Goal: Purchase product/service

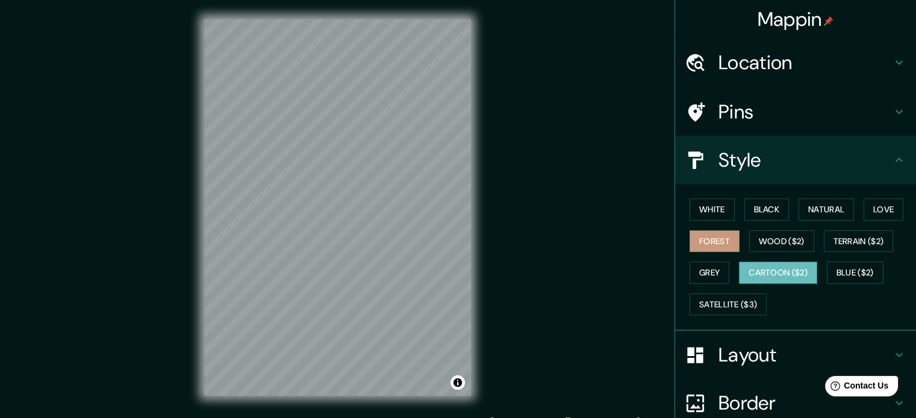
click at [773, 265] on button "Cartoon ($2)" at bounding box center [778, 273] width 78 height 22
click at [841, 274] on button "Blue ($2)" at bounding box center [855, 273] width 57 height 22
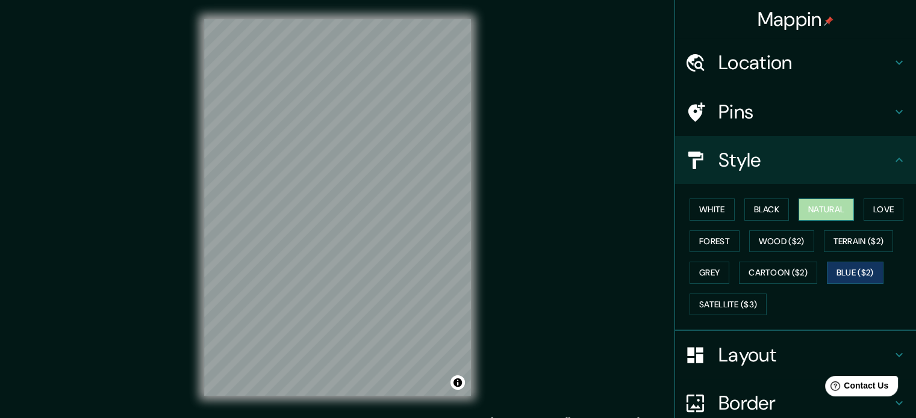
click at [809, 214] on button "Natural" at bounding box center [825, 210] width 55 height 22
click at [716, 213] on button "White" at bounding box center [711, 210] width 45 height 22
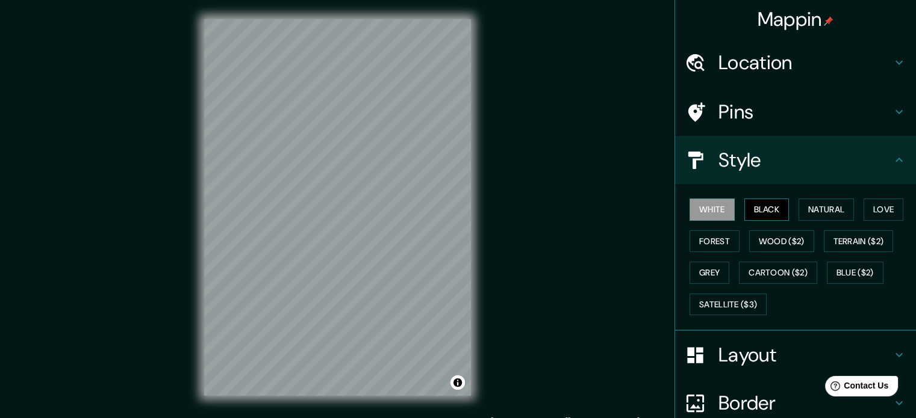
click at [751, 211] on button "Black" at bounding box center [766, 210] width 45 height 22
click at [890, 202] on button "Love" at bounding box center [883, 210] width 40 height 22
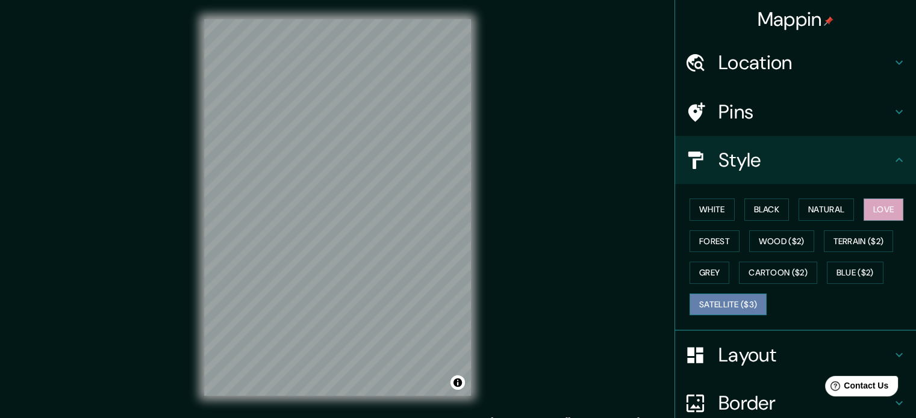
click at [703, 302] on button "Satellite ($3)" at bounding box center [727, 305] width 77 height 22
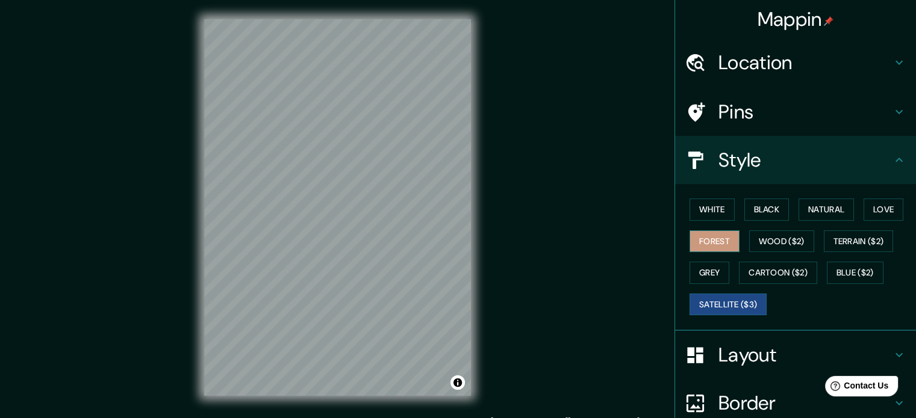
click at [709, 234] on button "Forest" at bounding box center [714, 242] width 50 height 22
click at [751, 243] on button "Wood ($2)" at bounding box center [781, 242] width 65 height 22
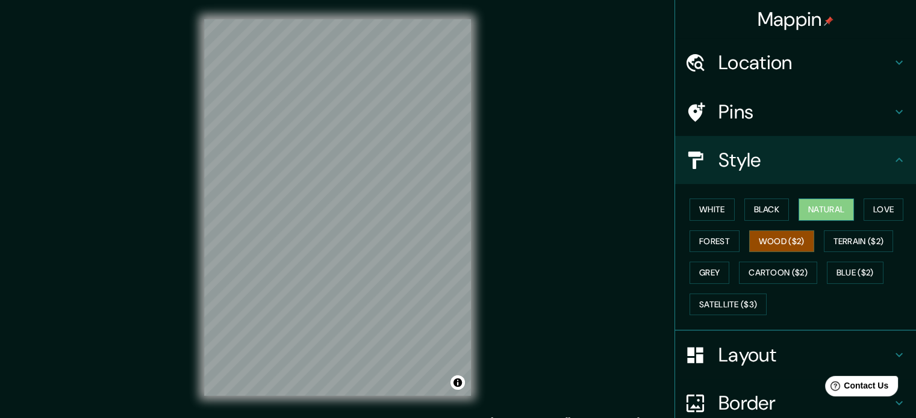
click at [819, 211] on button "Natural" at bounding box center [825, 210] width 55 height 22
click at [874, 201] on button "Love" at bounding box center [883, 210] width 40 height 22
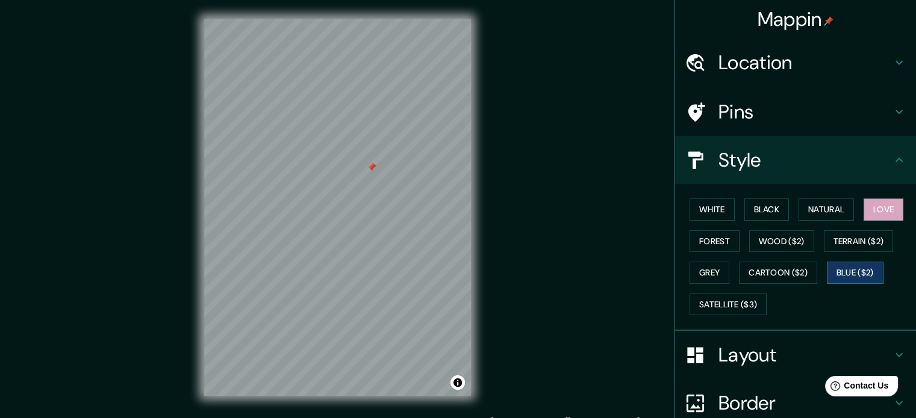
click at [836, 274] on button "Blue ($2)" at bounding box center [855, 273] width 57 height 22
click at [716, 305] on button "Satellite ($3)" at bounding box center [727, 305] width 77 height 22
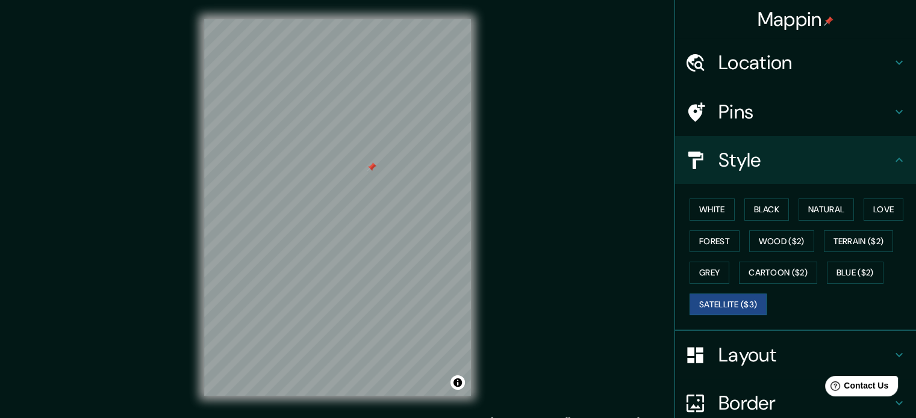
click at [762, 357] on h4 "Layout" at bounding box center [804, 355] width 173 height 24
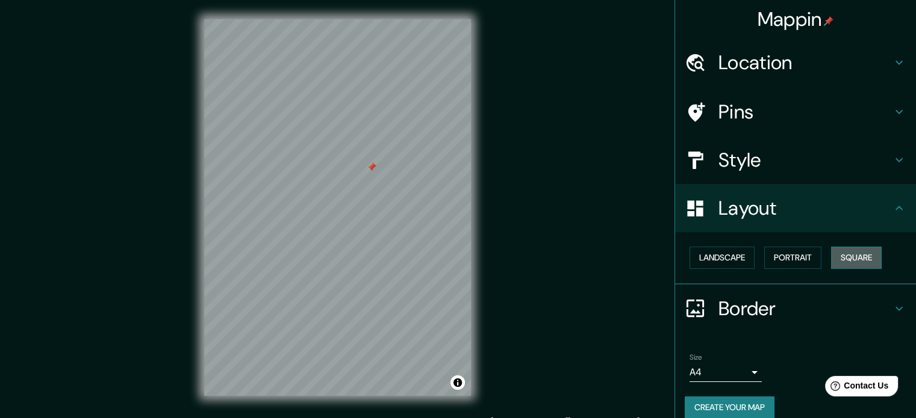
click at [850, 262] on button "Square" at bounding box center [856, 258] width 51 height 22
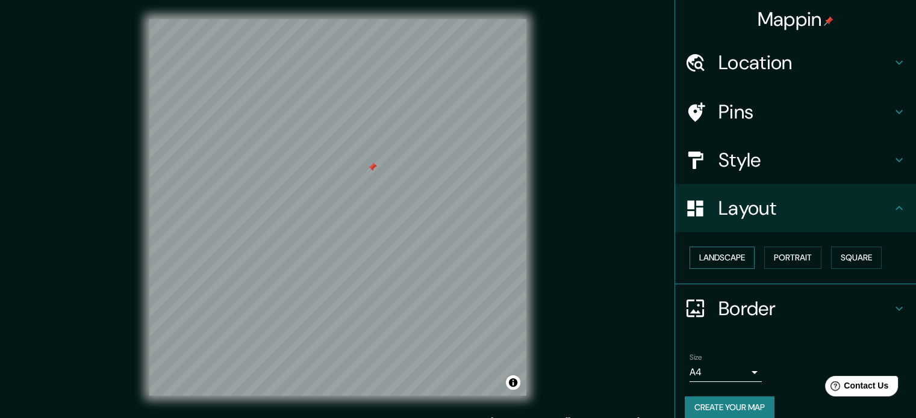
click at [725, 256] on button "Landscape" at bounding box center [721, 258] width 65 height 22
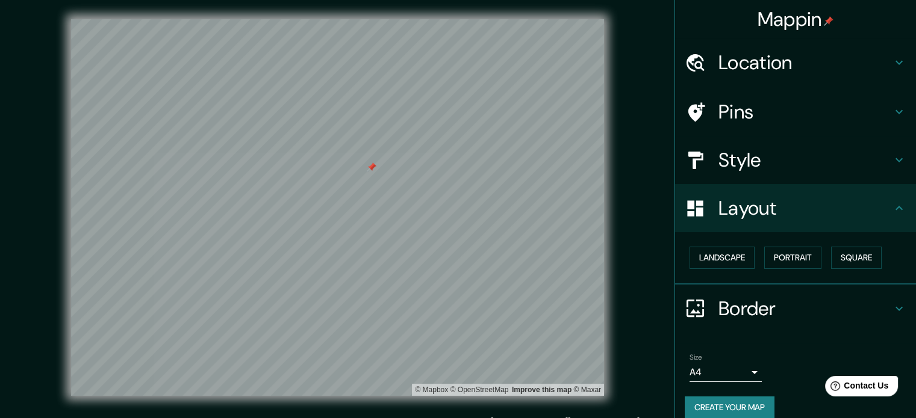
click at [789, 210] on h4 "Layout" at bounding box center [804, 208] width 173 height 24
click at [768, 168] on h4 "Style" at bounding box center [804, 160] width 173 height 24
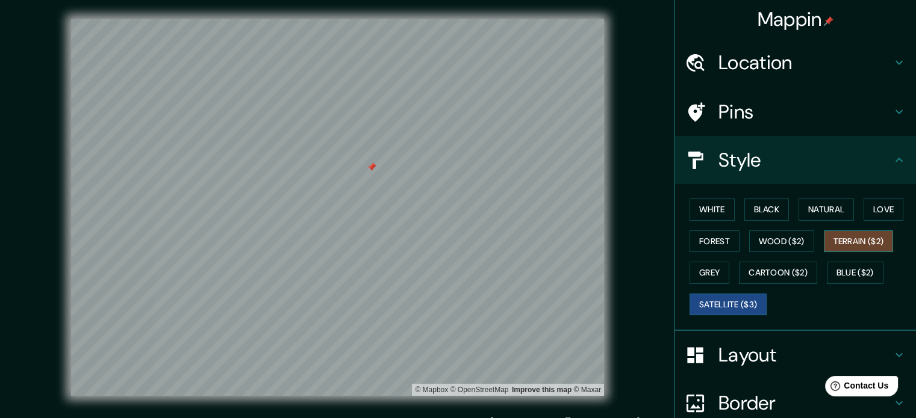
click at [849, 238] on button "Terrain ($2)" at bounding box center [859, 242] width 70 height 22
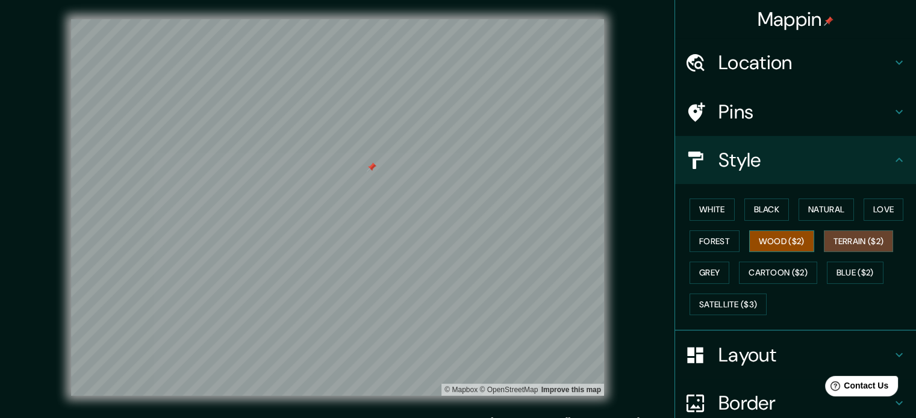
click at [786, 244] on button "Wood ($2)" at bounding box center [781, 242] width 65 height 22
click at [701, 243] on button "Forest" at bounding box center [714, 242] width 50 height 22
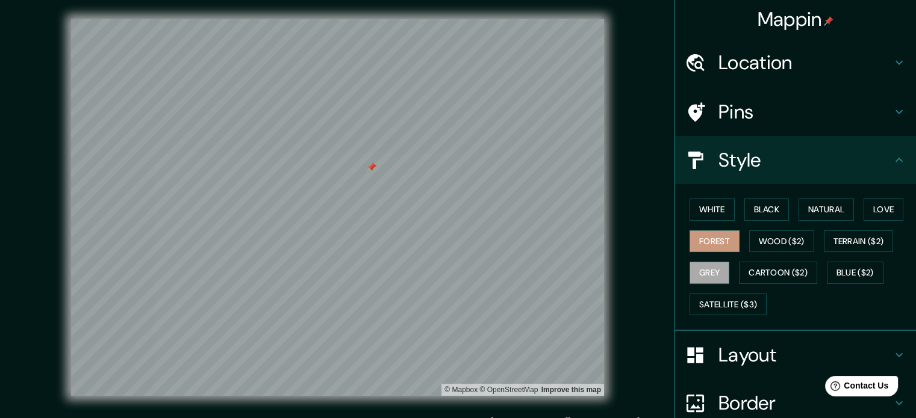
click at [717, 278] on button "Grey" at bounding box center [709, 273] width 40 height 22
click at [367, 170] on div at bounding box center [372, 168] width 10 height 10
click at [759, 216] on button "Black" at bounding box center [766, 210] width 45 height 22
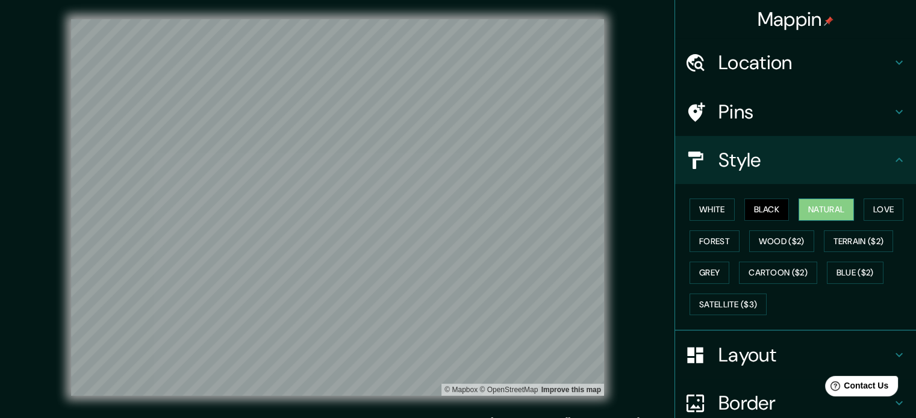
click at [832, 213] on button "Natural" at bounding box center [825, 210] width 55 height 22
click at [880, 216] on button "Love" at bounding box center [883, 210] width 40 height 22
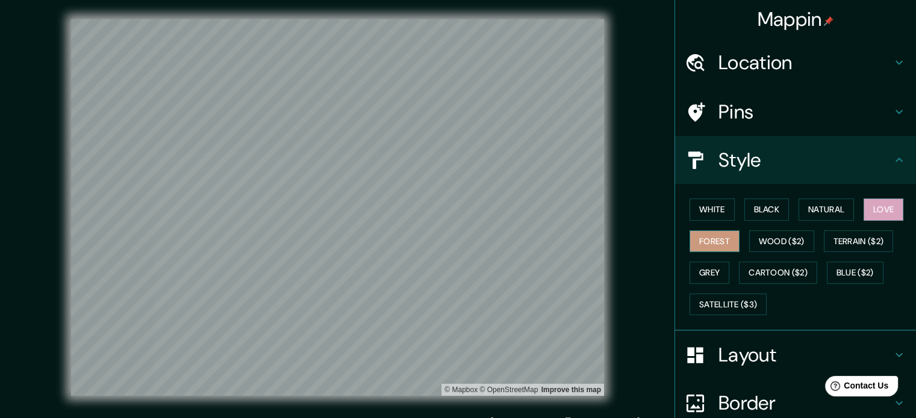
click at [713, 233] on button "Forest" at bounding box center [714, 242] width 50 height 22
click at [783, 245] on button "Wood ($2)" at bounding box center [781, 242] width 65 height 22
click at [761, 356] on h4 "Layout" at bounding box center [804, 355] width 173 height 24
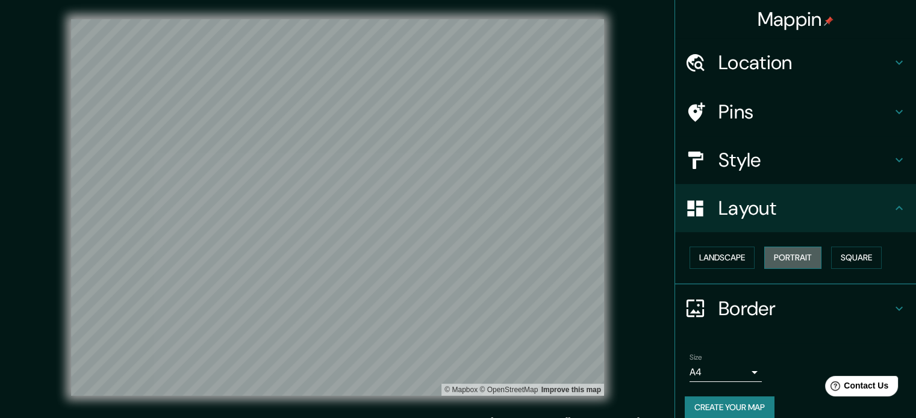
click at [795, 253] on button "Portrait" at bounding box center [792, 258] width 57 height 22
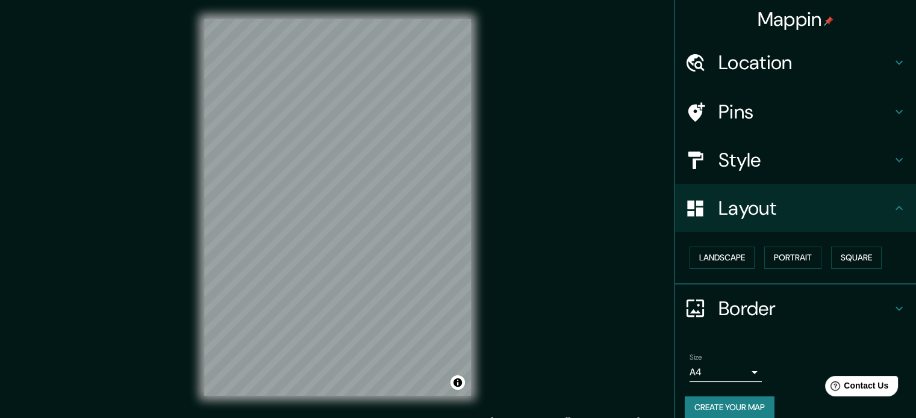
click at [795, 173] on div "Style" at bounding box center [795, 160] width 241 height 48
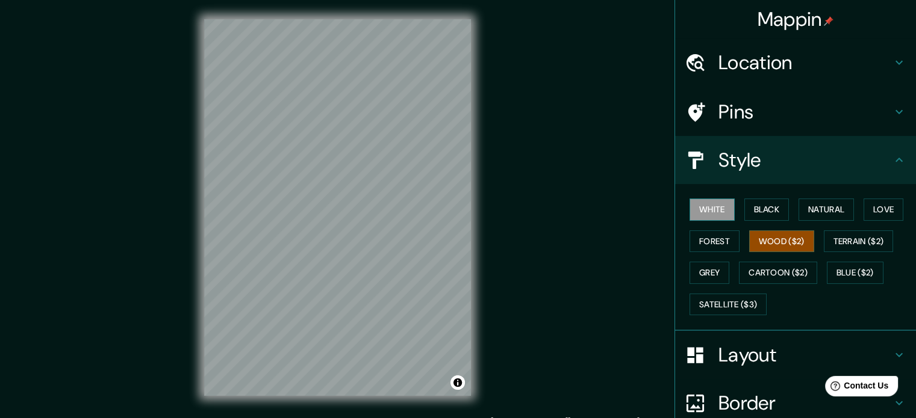
click at [701, 206] on button "White" at bounding box center [711, 210] width 45 height 22
click at [754, 211] on button "Black" at bounding box center [766, 210] width 45 height 22
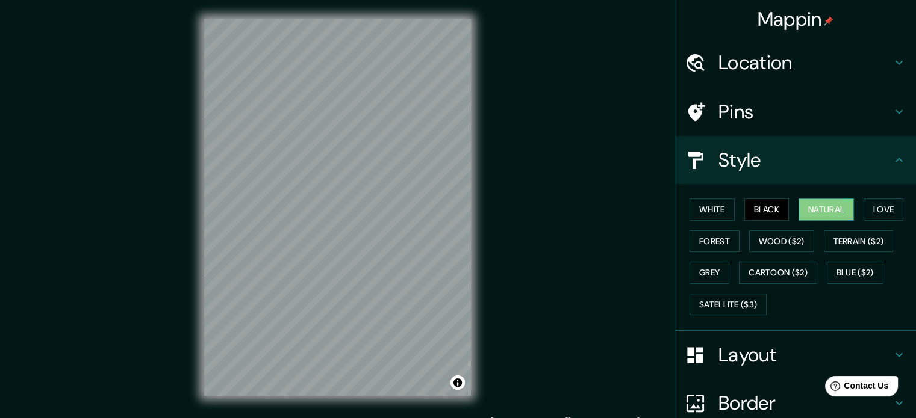
click at [819, 207] on button "Natural" at bounding box center [825, 210] width 55 height 22
click at [874, 208] on button "Love" at bounding box center [883, 210] width 40 height 22
click at [754, 210] on button "Black" at bounding box center [766, 210] width 45 height 22
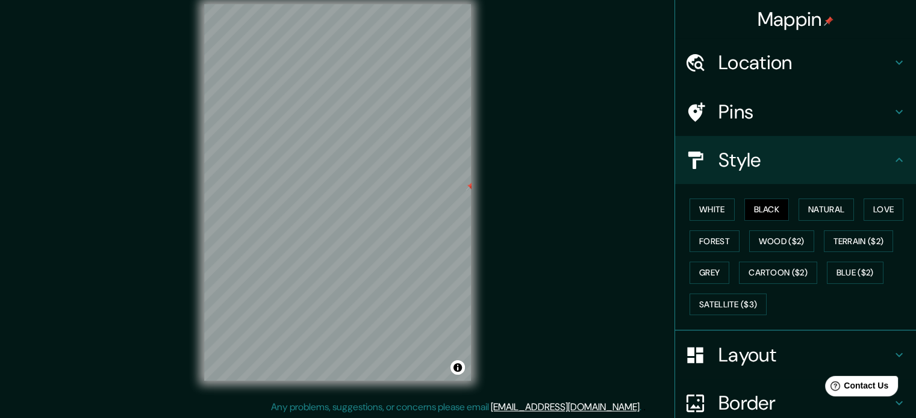
scroll to position [16, 0]
click at [732, 302] on button "Satellite ($3)" at bounding box center [727, 305] width 77 height 22
click at [768, 208] on button "Black" at bounding box center [766, 210] width 45 height 22
click at [524, 209] on div "© Mapbox © OpenStreetMap Improve this map" at bounding box center [337, 192] width 824 height 377
click at [462, 196] on div at bounding box center [462, 198] width 10 height 10
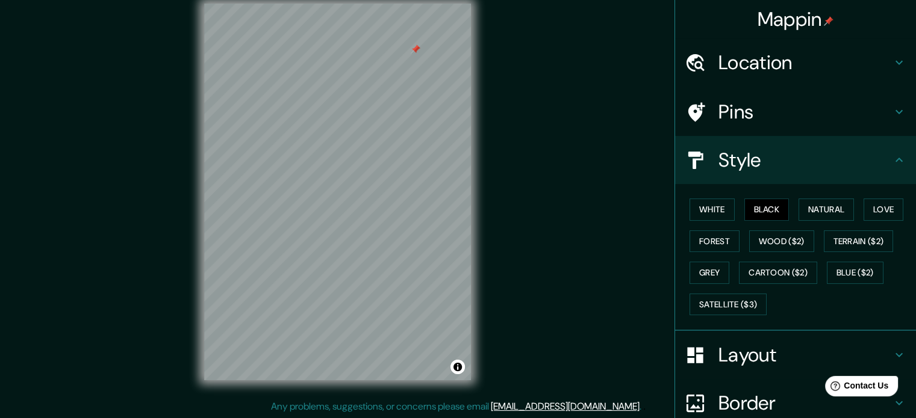
click at [496, 213] on div "© Mapbox © OpenStreetMap Improve this map" at bounding box center [337, 192] width 824 height 377
click at [772, 211] on button "Black" at bounding box center [766, 210] width 45 height 22
click at [769, 214] on button "Black" at bounding box center [766, 210] width 45 height 22
click at [802, 209] on button "Natural" at bounding box center [825, 210] width 55 height 22
click at [878, 204] on button "Love" at bounding box center [883, 210] width 40 height 22
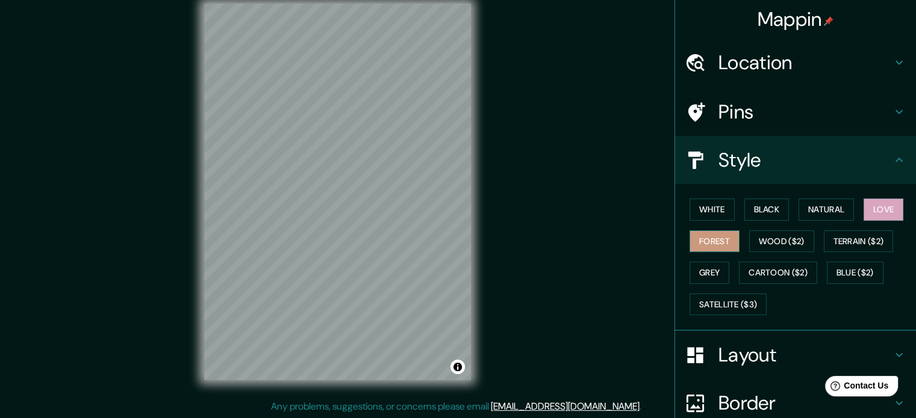
click at [691, 240] on button "Forest" at bounding box center [714, 242] width 50 height 22
click at [566, 273] on div "© Mapbox © OpenStreetMap Improve this map" at bounding box center [337, 192] width 824 height 377
drag, startPoint x: 880, startPoint y: 203, endPoint x: 799, endPoint y: 234, distance: 86.3
click at [881, 202] on button "Love" at bounding box center [883, 210] width 40 height 22
